Goal: Information Seeking & Learning: Check status

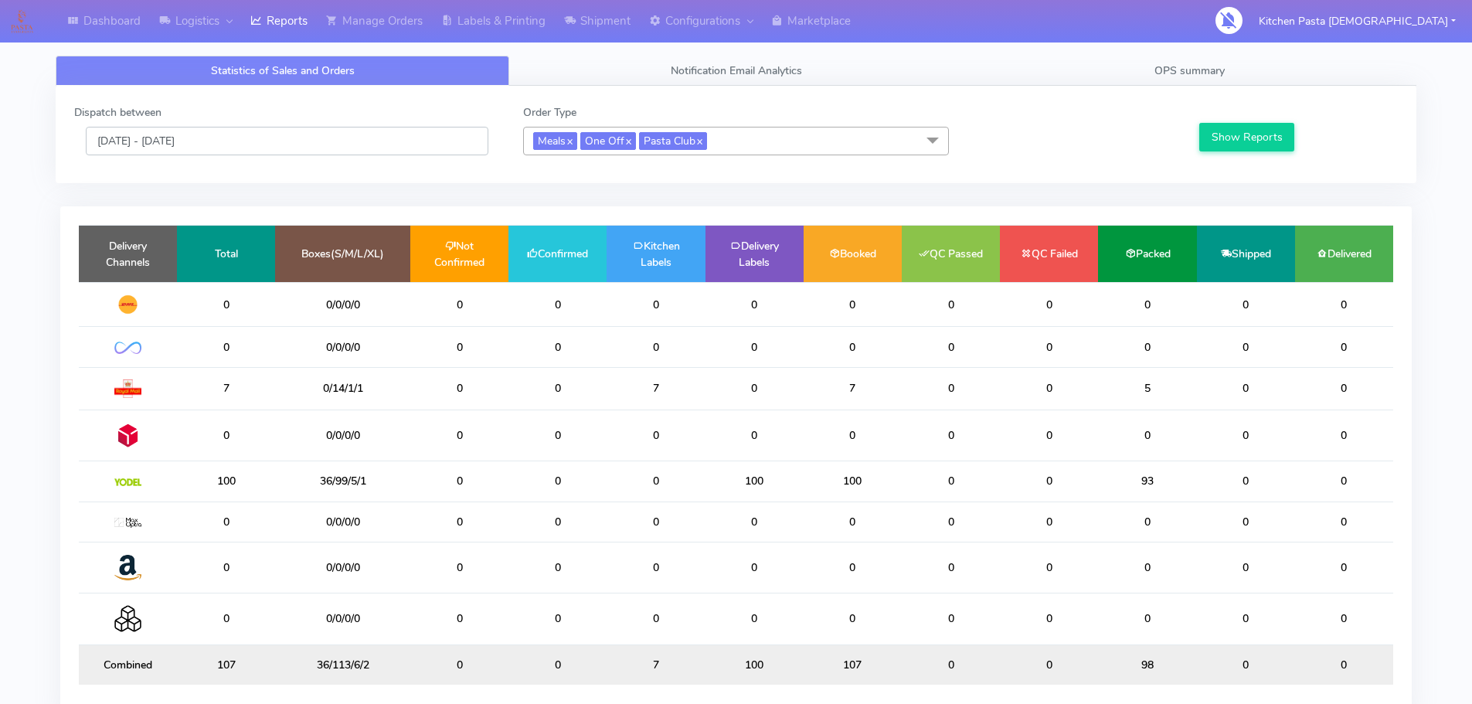
click at [253, 141] on input "[DATE] - [DATE]" at bounding box center [287, 141] width 403 height 29
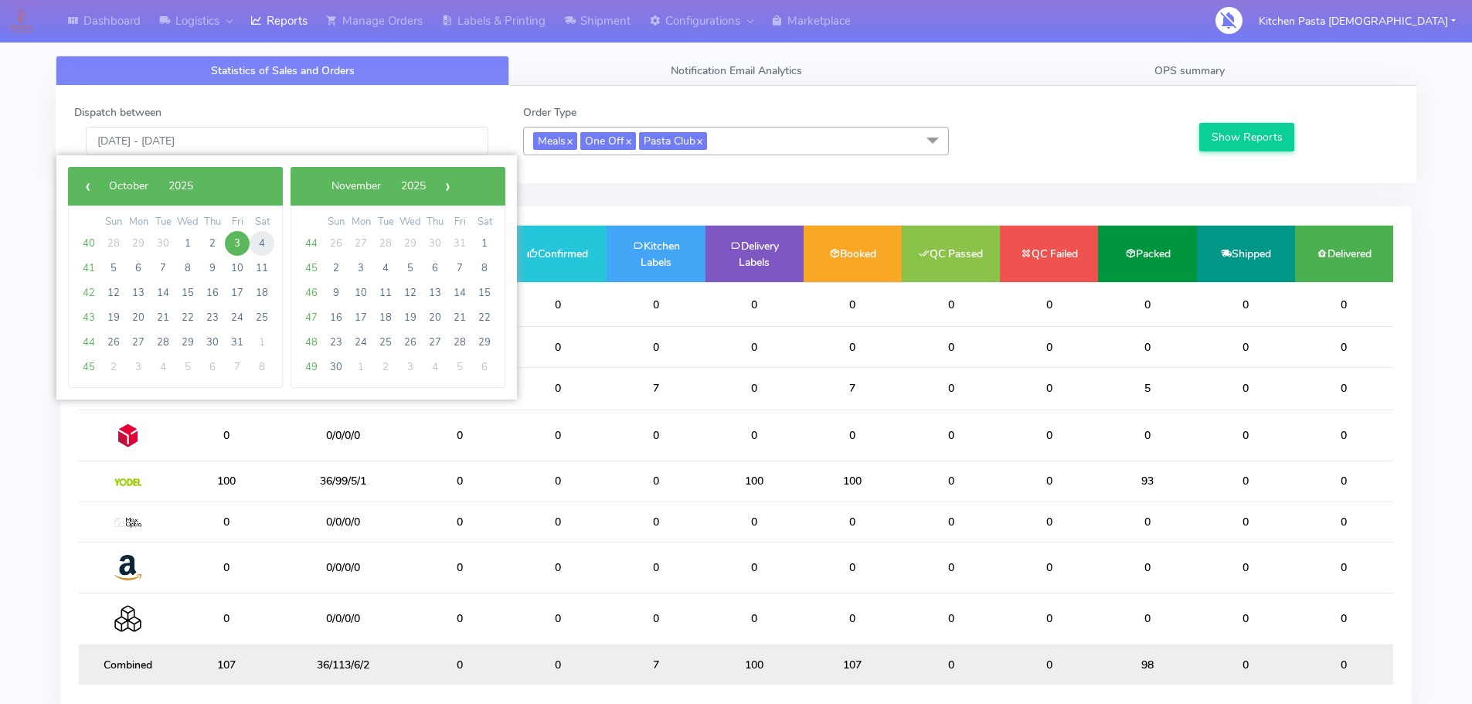
click at [265, 243] on span "4" at bounding box center [262, 243] width 25 height 25
click at [267, 243] on span "4" at bounding box center [262, 243] width 25 height 25
type input "[DATE] - [DATE]"
click at [267, 243] on td "Total" at bounding box center [226, 254] width 98 height 56
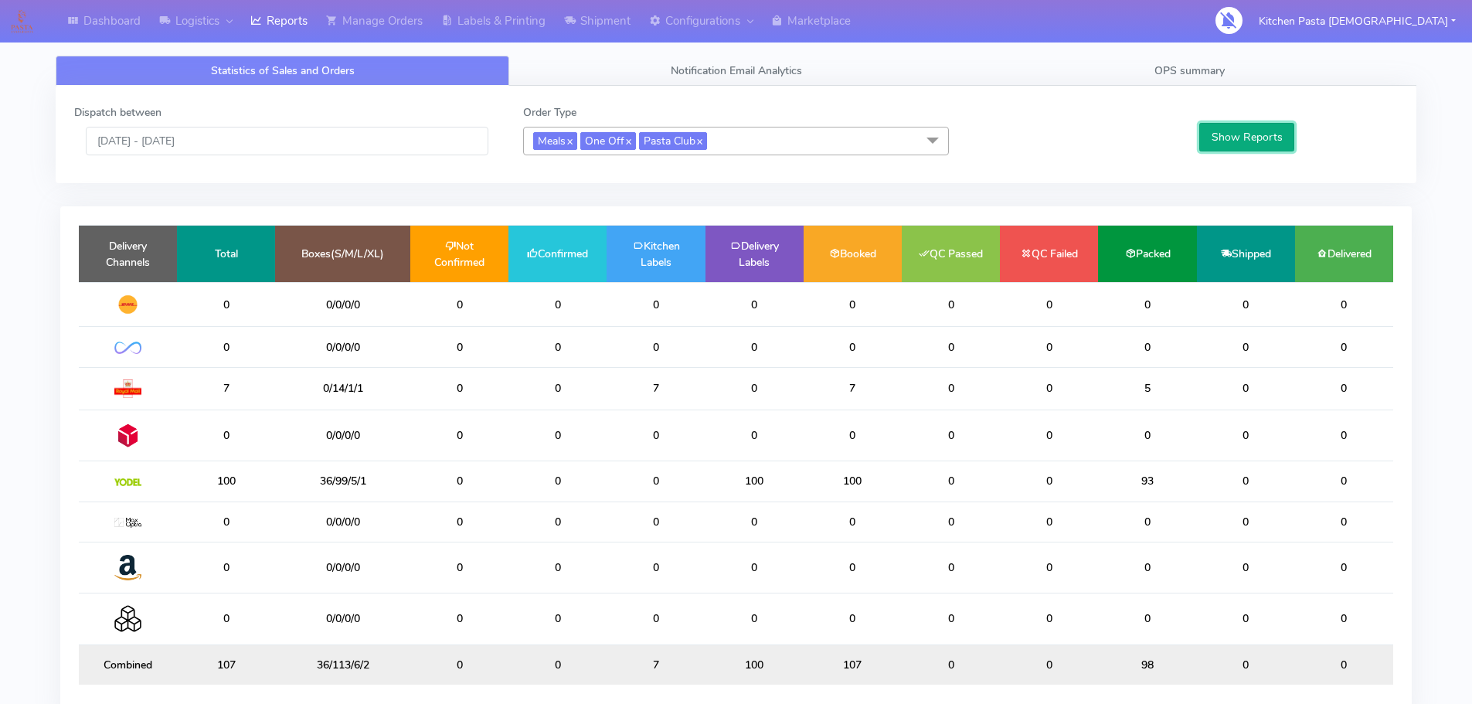
click at [1245, 135] on button "Show Reports" at bounding box center [1246, 137] width 95 height 29
drag, startPoint x: 583, startPoint y: 348, endPoint x: 529, endPoint y: 348, distance: 53.3
click at [529, 348] on td "11" at bounding box center [557, 347] width 98 height 40
click at [191, 9] on link "Logistics" at bounding box center [195, 21] width 91 height 42
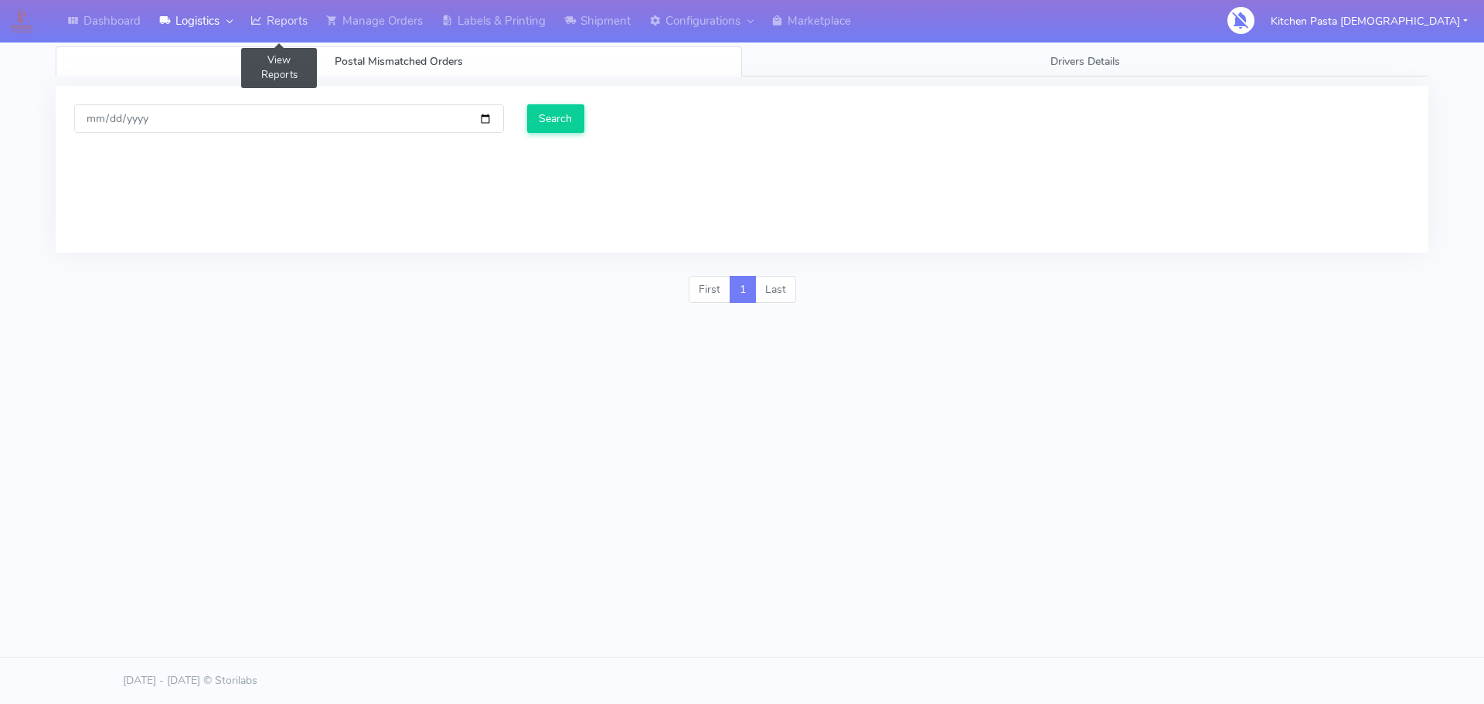
click at [250, 33] on link "Reports" at bounding box center [279, 21] width 76 height 42
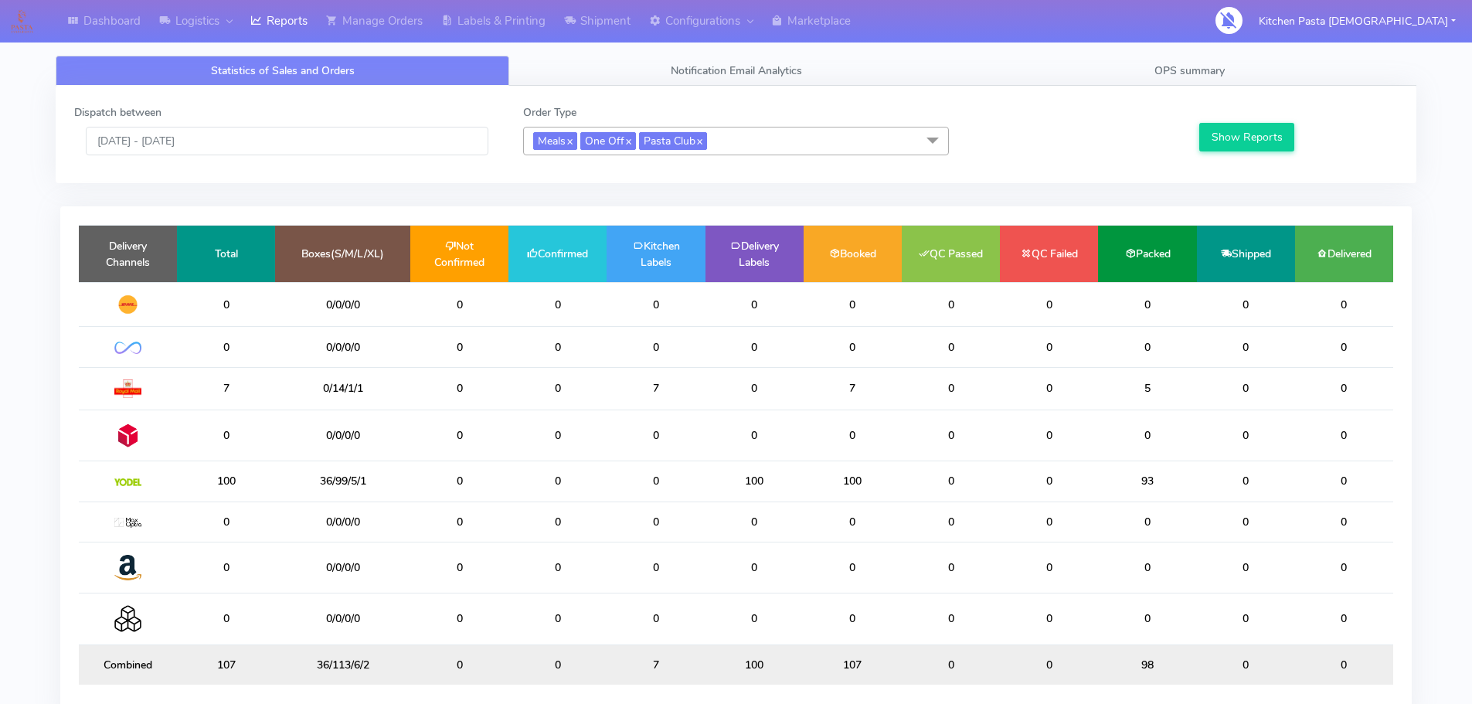
click at [267, 123] on div "Dispatch between 03/10/2025 - 03/10/2025" at bounding box center [287, 129] width 449 height 51
click at [265, 140] on input "[DATE] - [DATE]" at bounding box center [287, 141] width 403 height 29
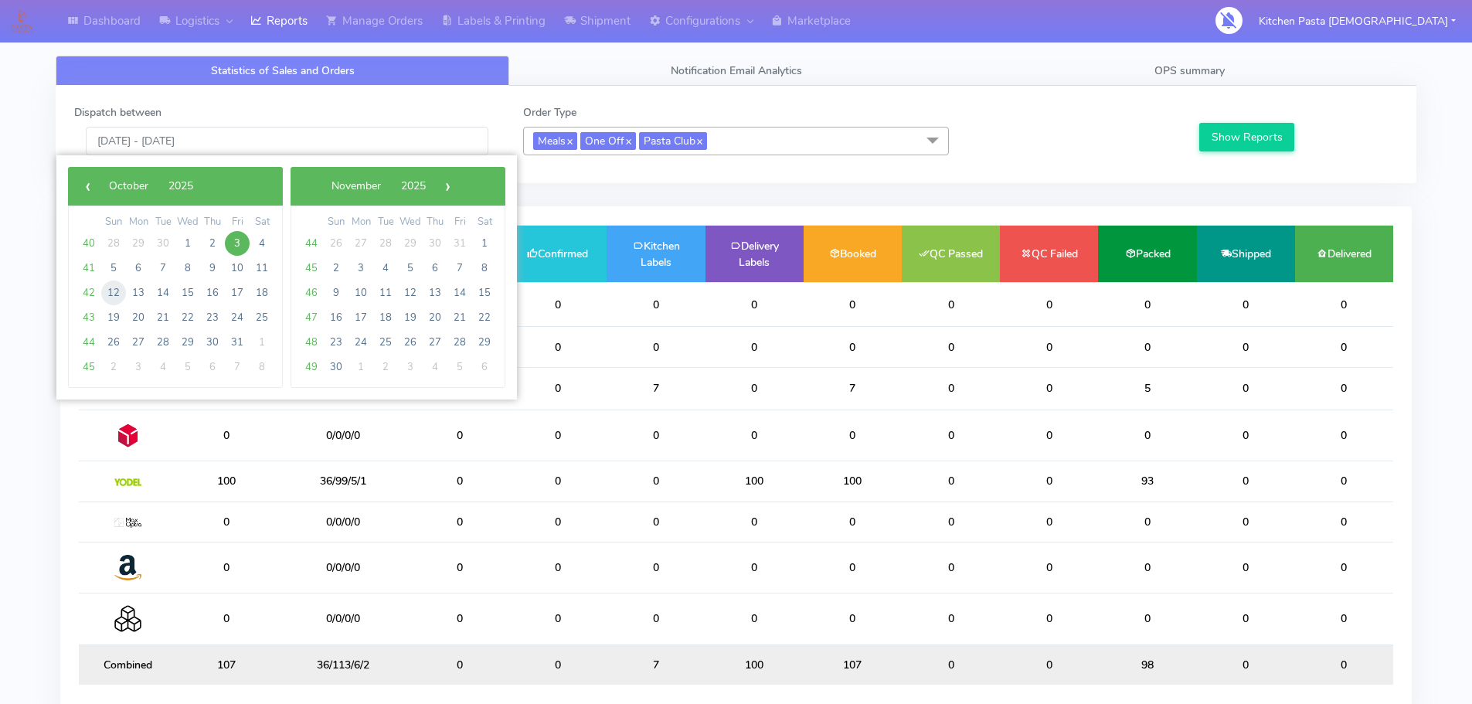
click at [113, 298] on span "12" at bounding box center [113, 292] width 25 height 25
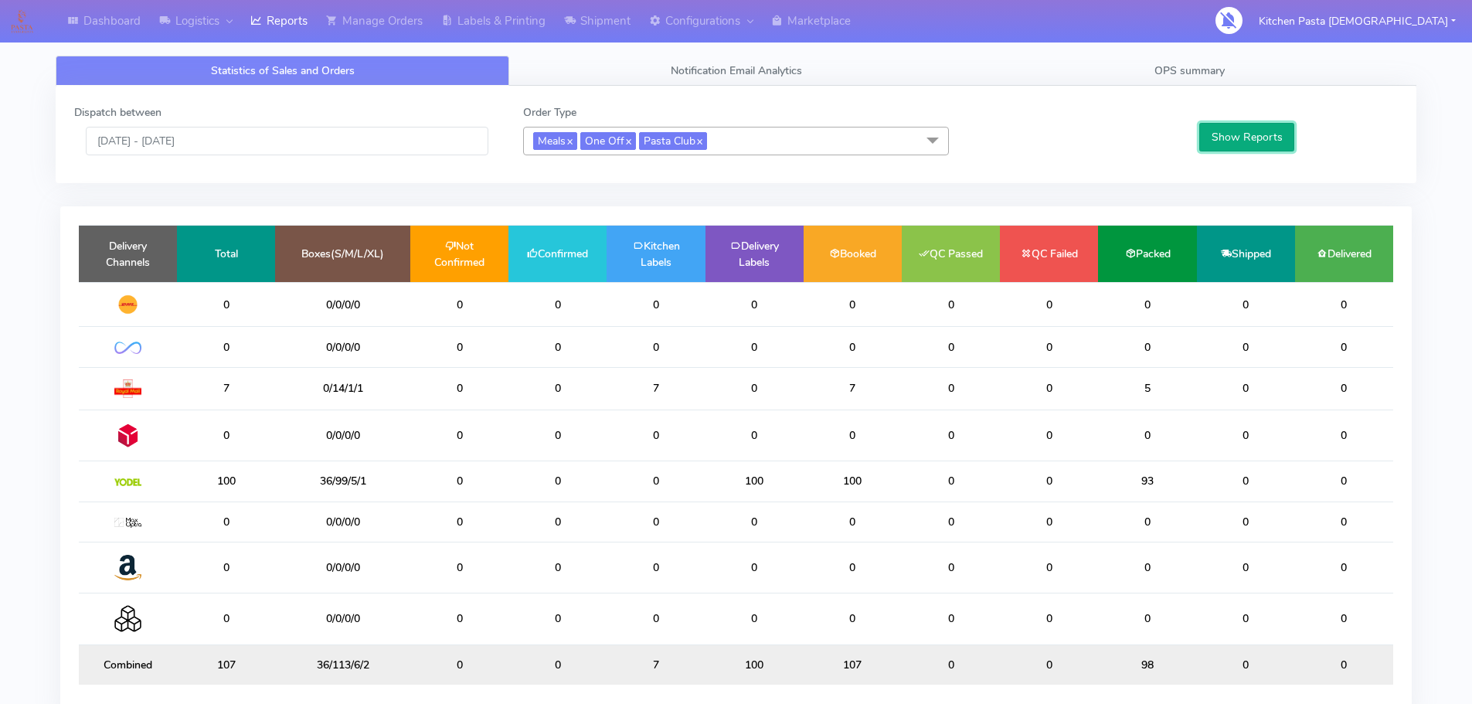
click at [1227, 140] on button "Show Reports" at bounding box center [1246, 137] width 95 height 29
click at [216, 131] on input "12/10/2025 - 12/10/2025" at bounding box center [287, 141] width 403 height 29
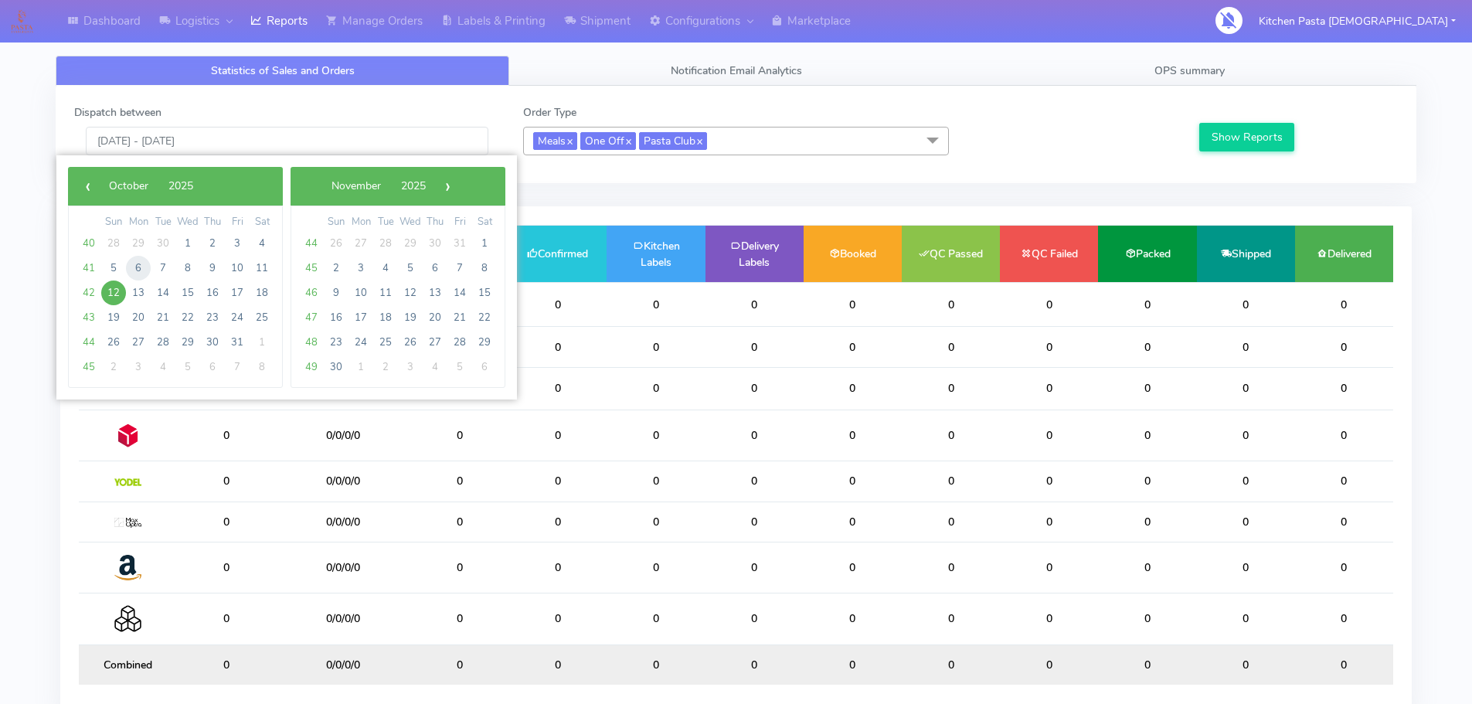
click at [126, 268] on span "6" at bounding box center [138, 268] width 25 height 25
click at [110, 272] on span "5" at bounding box center [113, 268] width 25 height 25
type input "05/10/2025 - 05/10/2025"
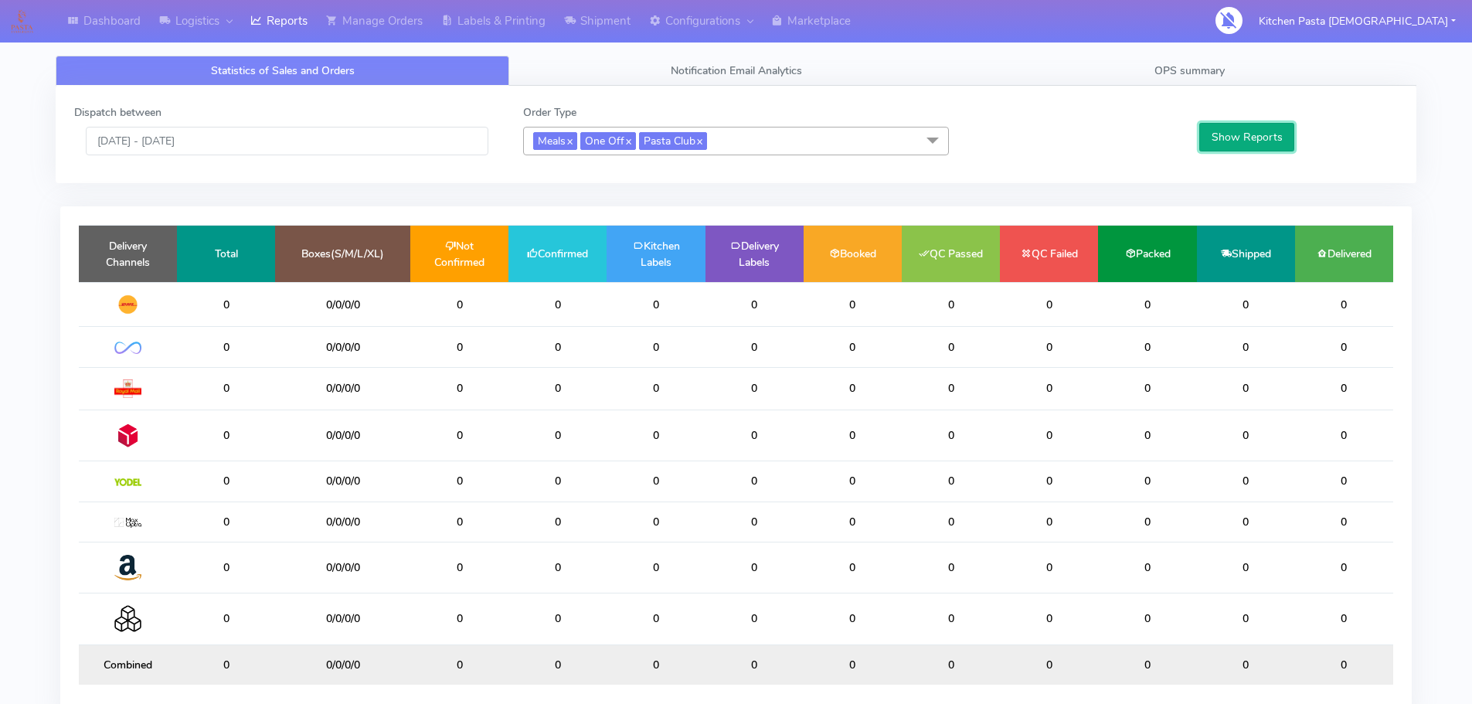
click at [1239, 130] on button "Show Reports" at bounding box center [1246, 137] width 95 height 29
